Goal: Task Accomplishment & Management: Manage account settings

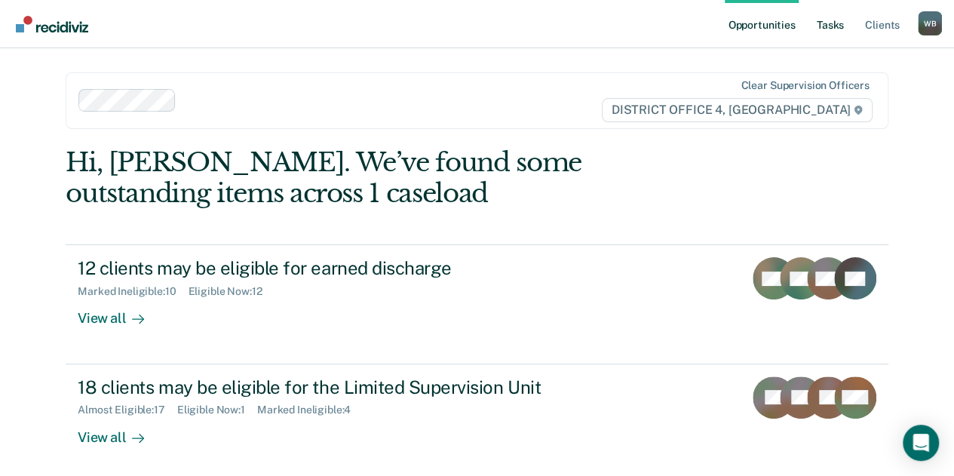
click at [824, 28] on link "Tasks" at bounding box center [830, 24] width 33 height 48
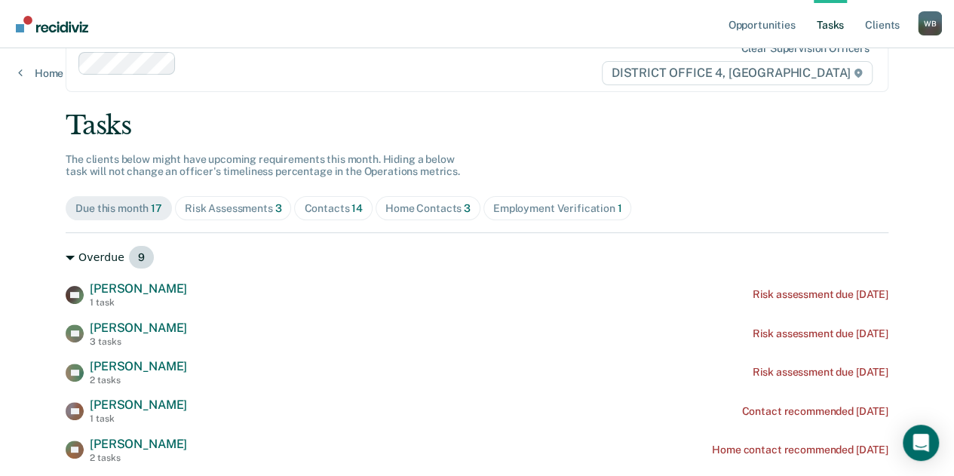
scroll to position [41, 0]
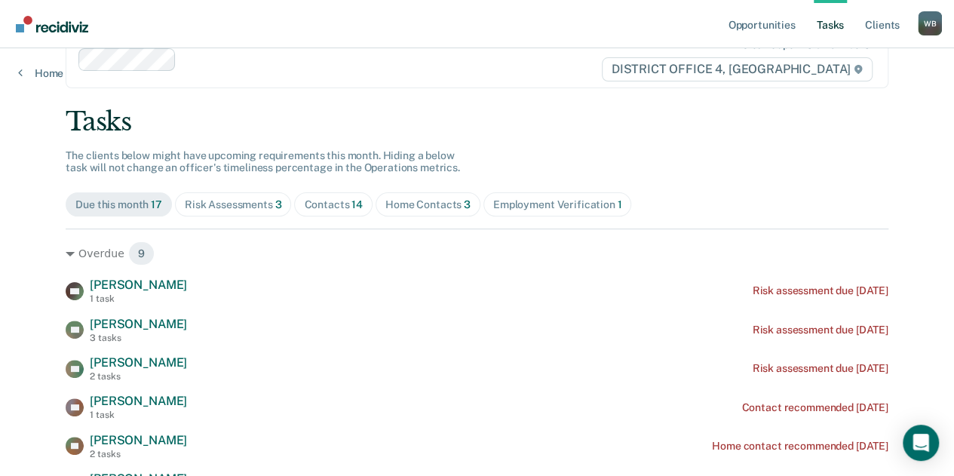
click at [308, 206] on div "Contacts 14" at bounding box center [333, 204] width 59 height 13
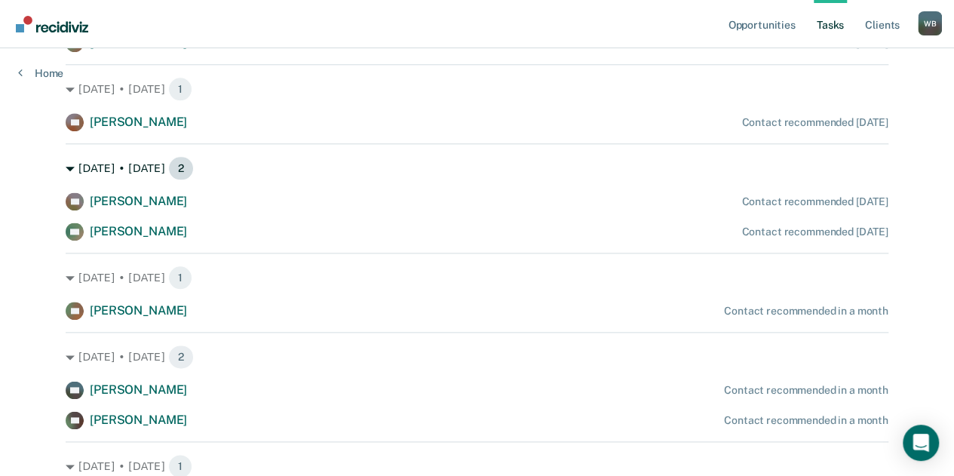
scroll to position [762, 0]
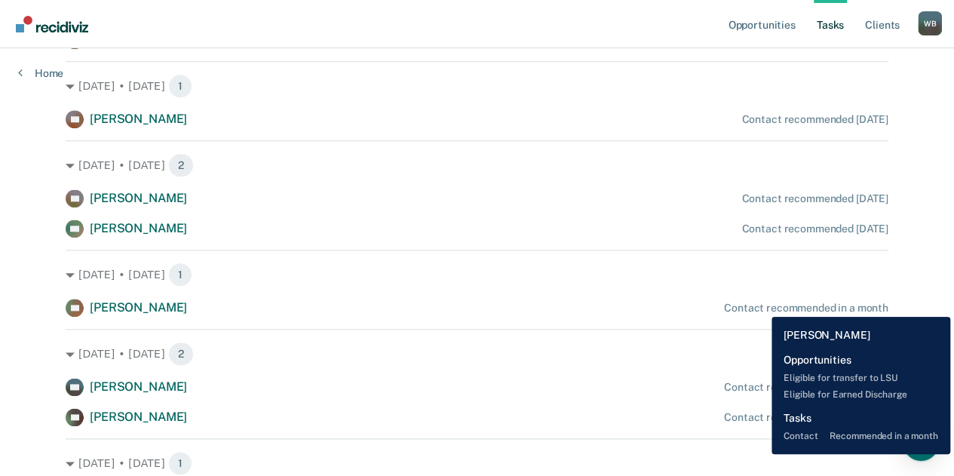
click at [760, 305] on div "Contact recommended in a month" at bounding box center [806, 308] width 164 height 13
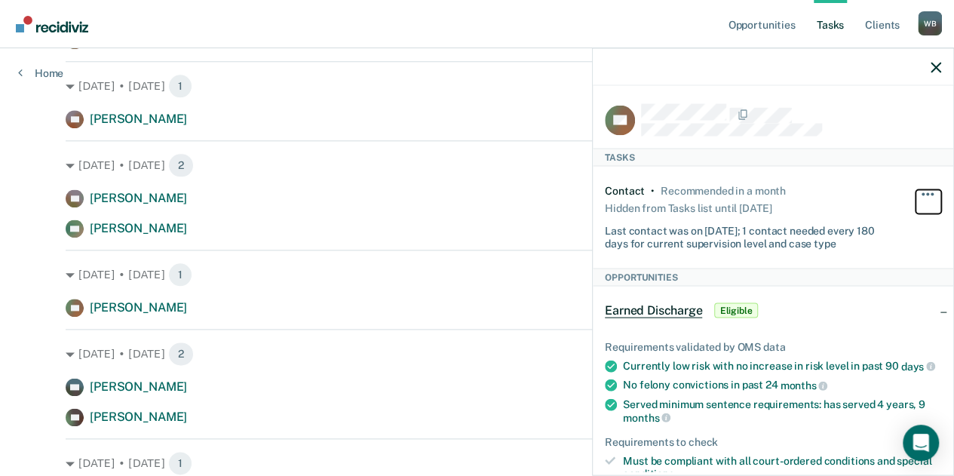
click at [921, 193] on span "button" at bounding box center [922, 194] width 3 height 3
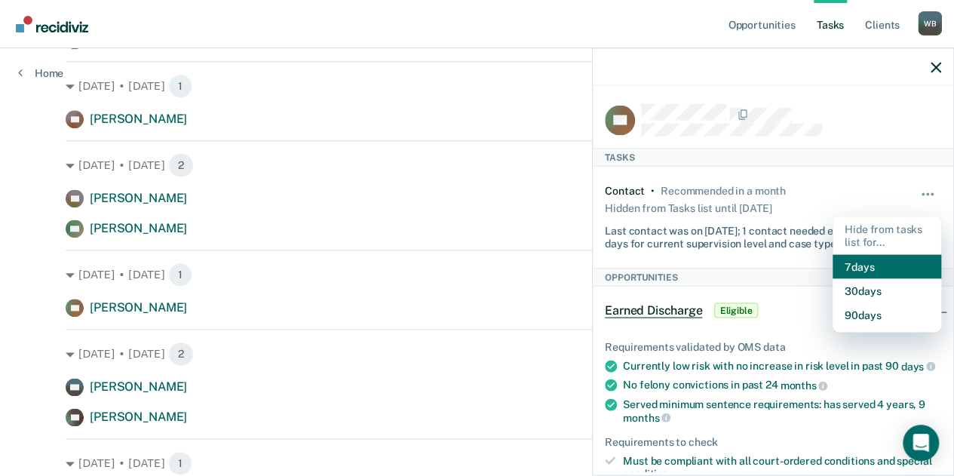
click at [872, 270] on button "7 days" at bounding box center [886, 266] width 109 height 24
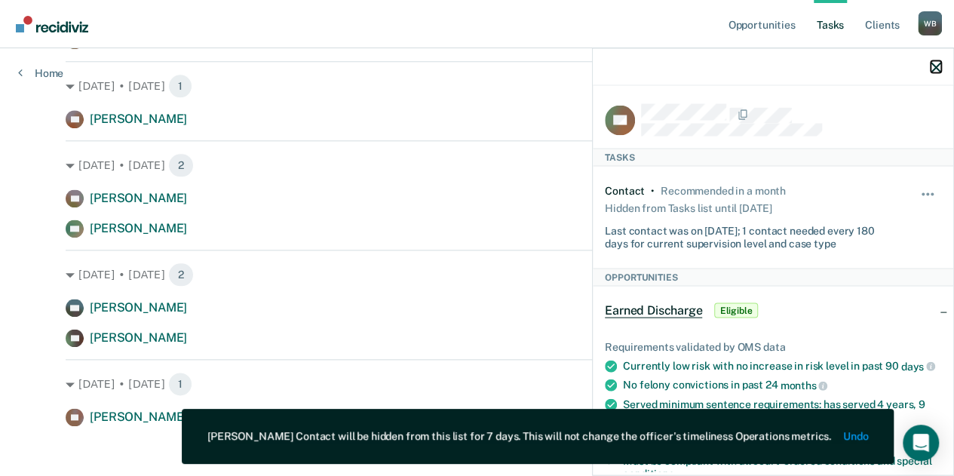
click at [934, 70] on icon "button" at bounding box center [935, 67] width 11 height 11
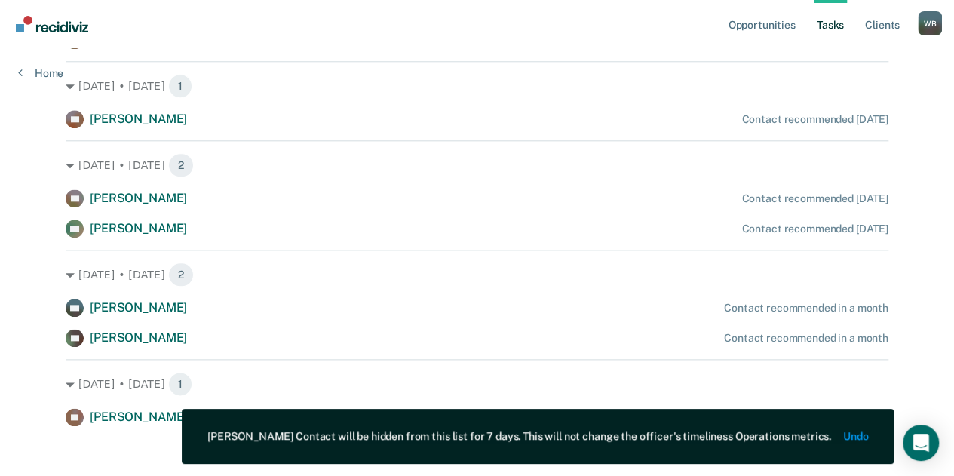
scroll to position [772, 0]
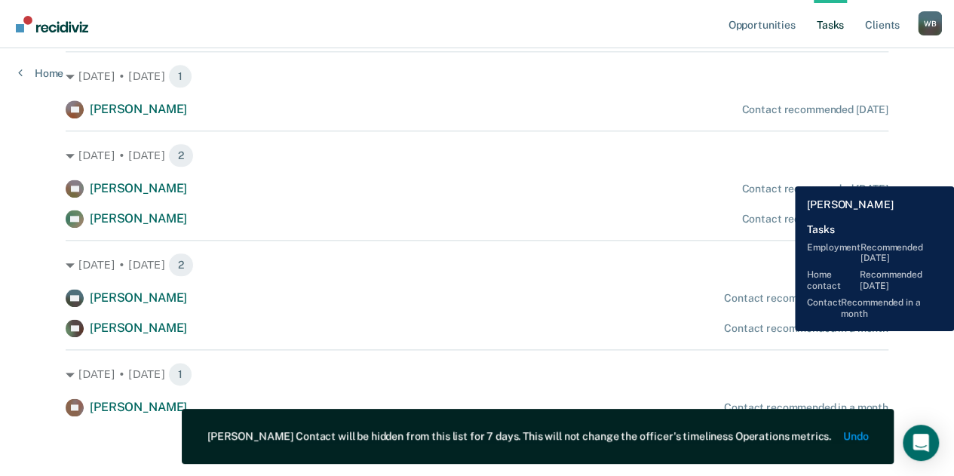
click at [783, 330] on div "Contact recommended in a month" at bounding box center [806, 328] width 164 height 13
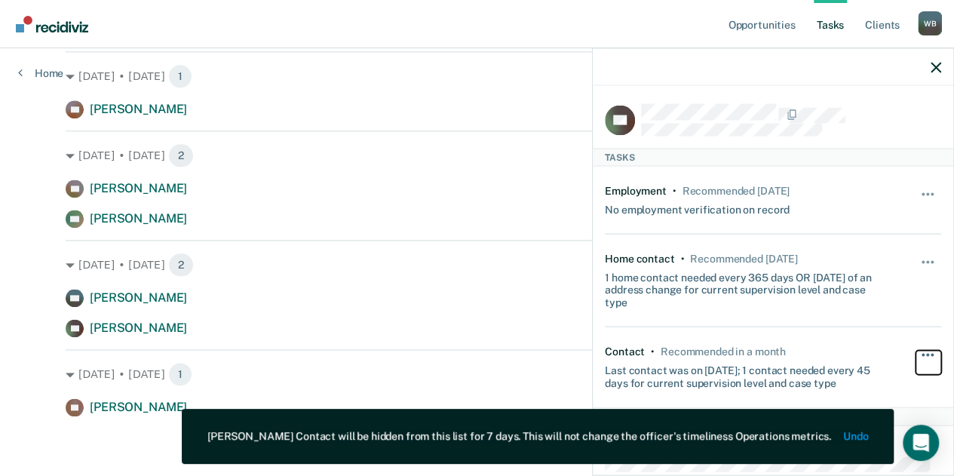
click at [915, 354] on button "button" at bounding box center [928, 363] width 26 height 24
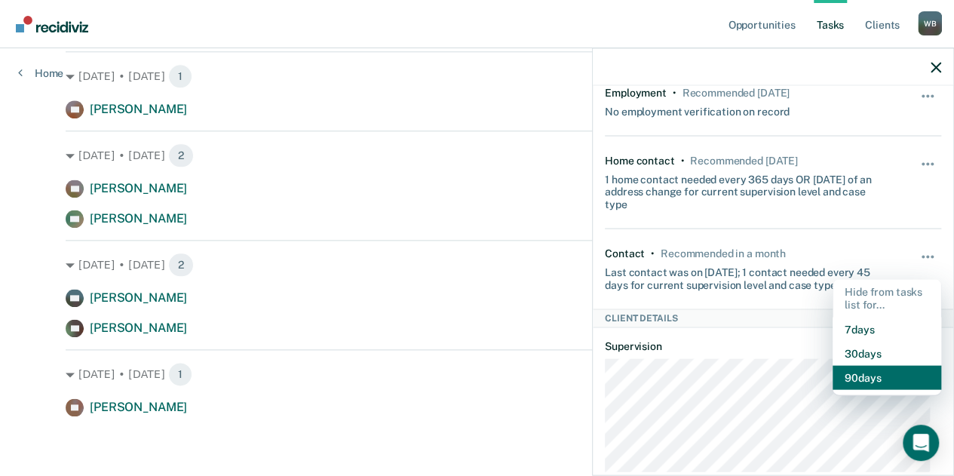
scroll to position [99, 0]
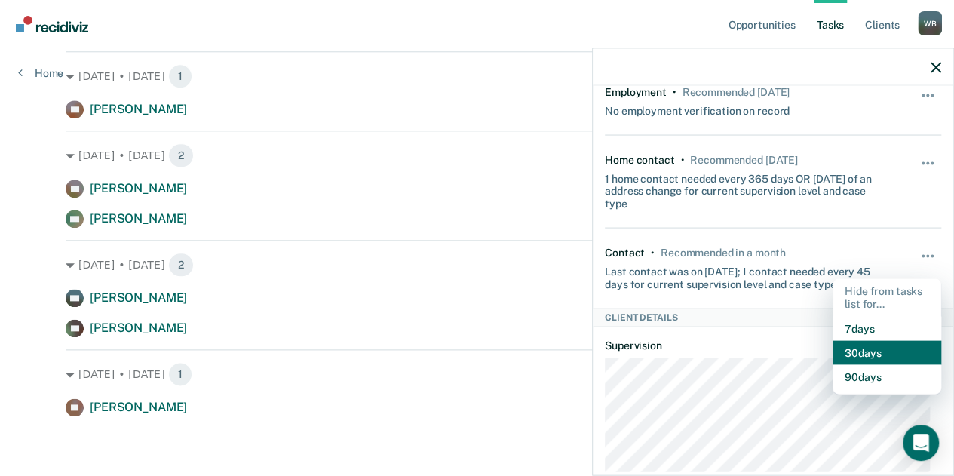
click at [864, 354] on button "30 days" at bounding box center [886, 352] width 109 height 24
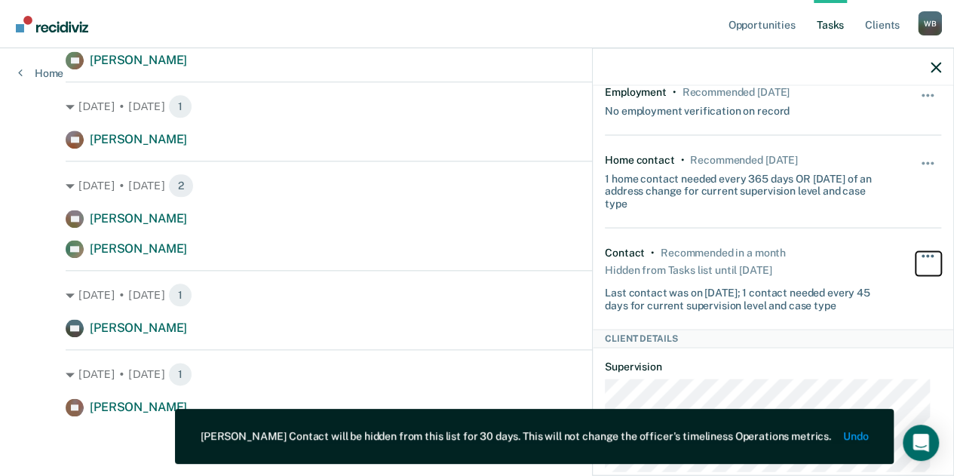
click at [915, 254] on button "button" at bounding box center [928, 264] width 26 height 24
click at [915, 247] on div "Unhide" at bounding box center [928, 279] width 26 height 65
click at [926, 161] on span "button" at bounding box center [927, 162] width 3 height 3
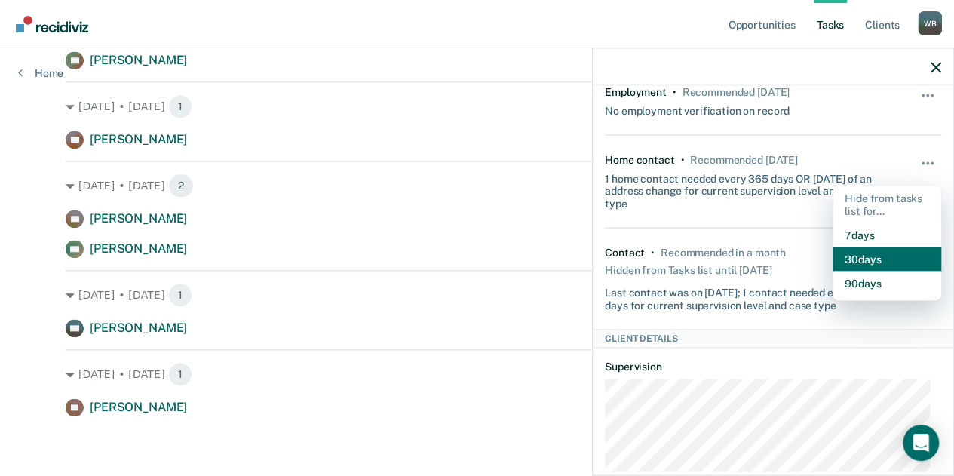
click at [843, 259] on button "30 days" at bounding box center [886, 259] width 109 height 24
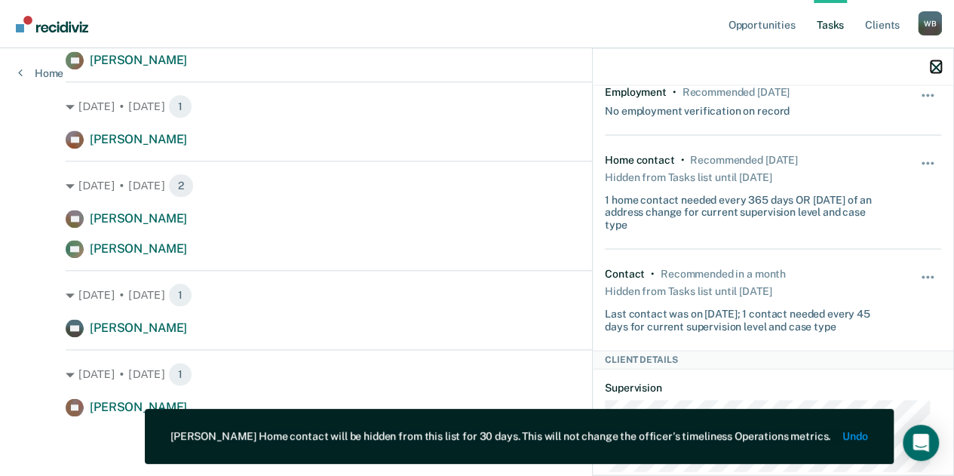
click at [932, 68] on icon "button" at bounding box center [935, 67] width 11 height 11
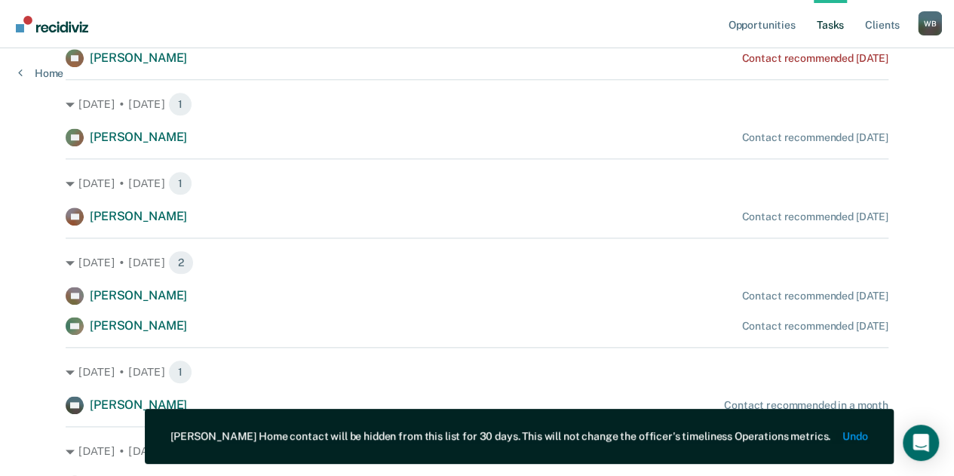
scroll to position [664, 0]
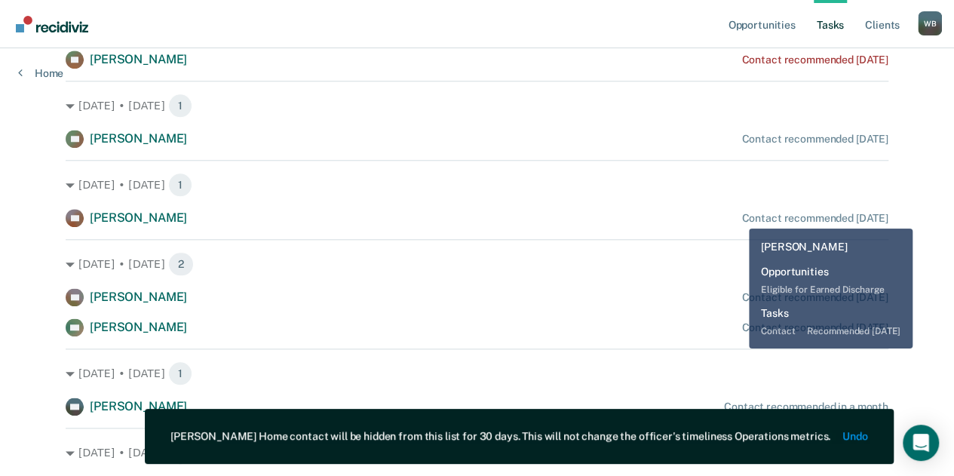
click at [742, 213] on div "Contact recommended [DATE]" at bounding box center [814, 218] width 146 height 13
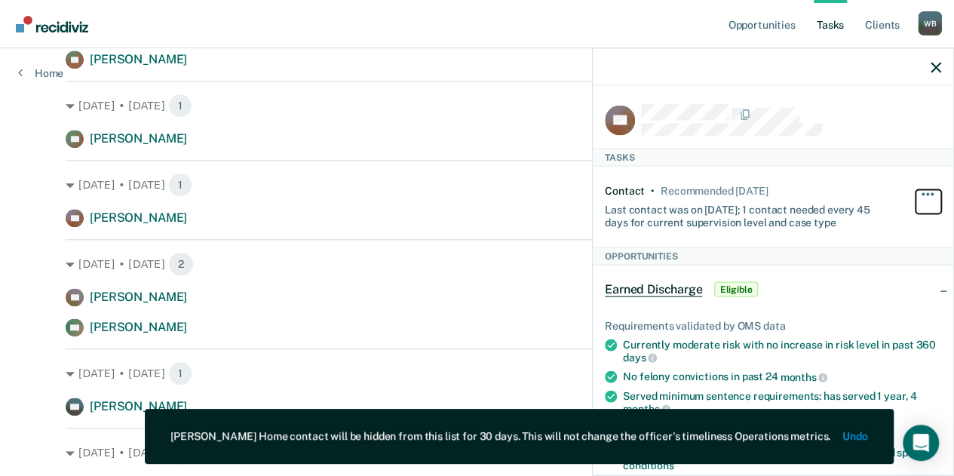
click at [915, 191] on button "button" at bounding box center [928, 202] width 26 height 24
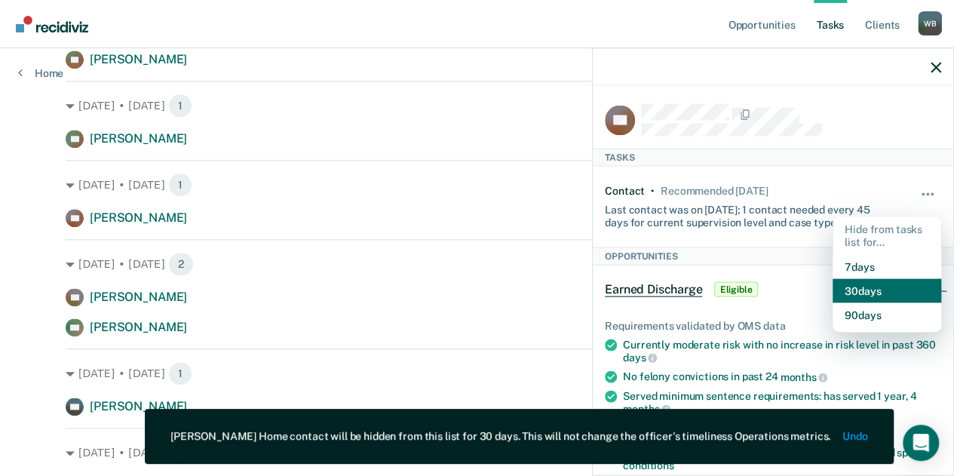
click at [841, 280] on button "30 days" at bounding box center [886, 290] width 109 height 24
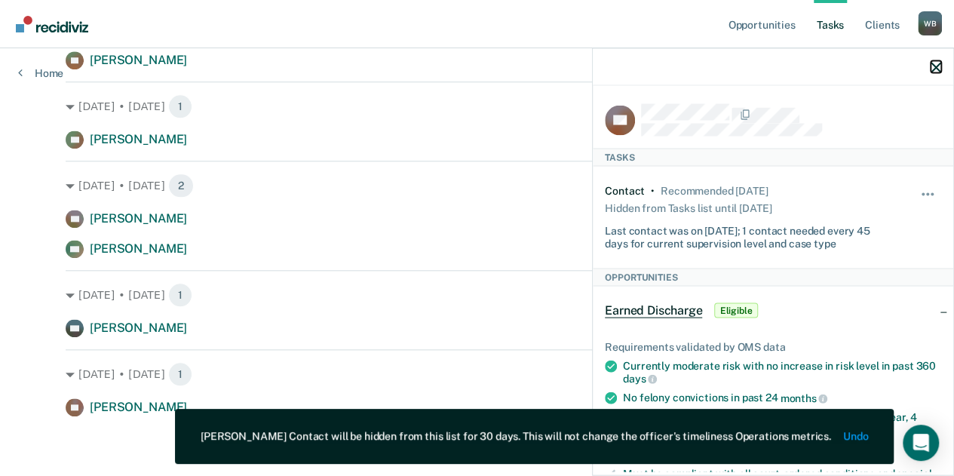
click at [935, 69] on icon "button" at bounding box center [935, 67] width 11 height 11
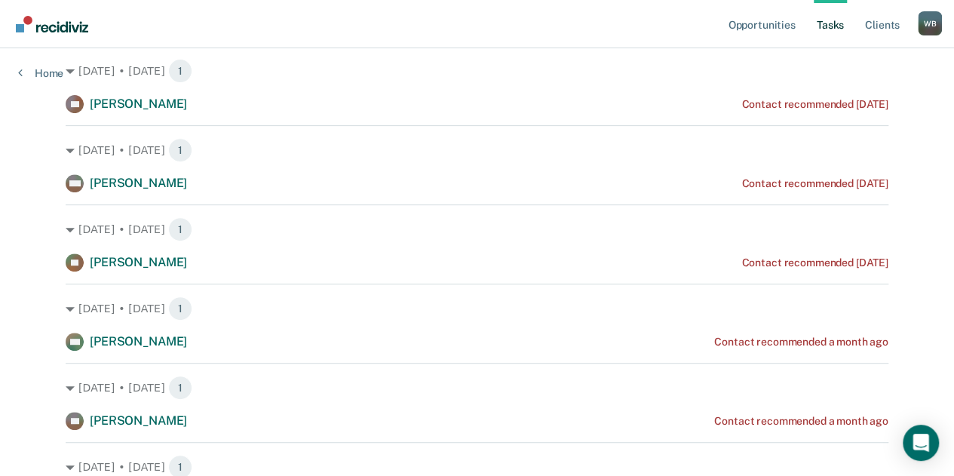
scroll to position [0, 0]
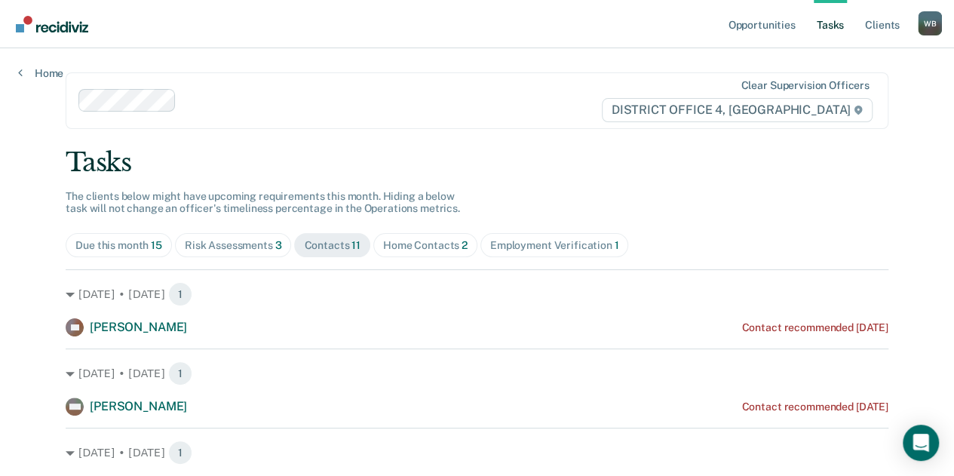
click at [383, 244] on div "Home Contacts 2" at bounding box center [425, 245] width 84 height 13
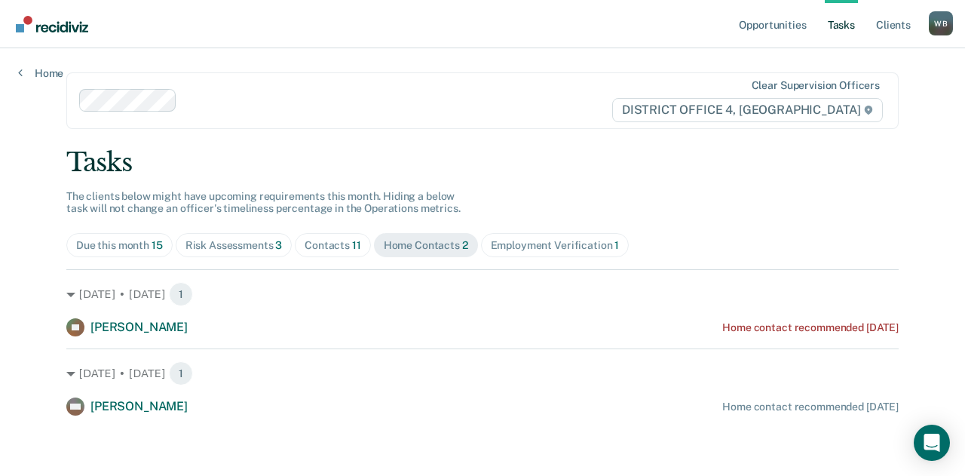
click at [256, 252] on span "Risk Assessments 3" at bounding box center [234, 245] width 117 height 24
